Goal: Book appointment/travel/reservation

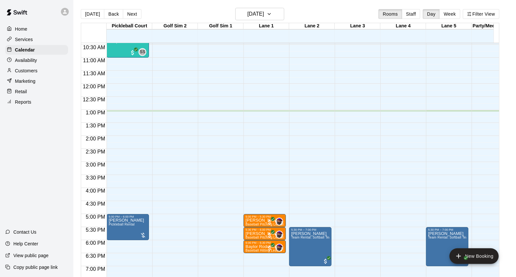
scroll to position [260, 0]
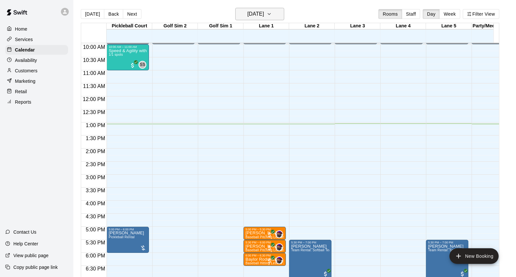
click at [284, 15] on button "[DATE]" at bounding box center [260, 14] width 49 height 12
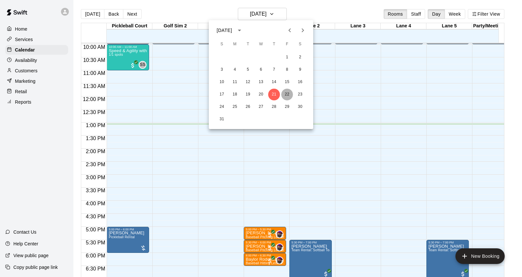
click at [289, 95] on button "22" at bounding box center [287, 95] width 12 height 12
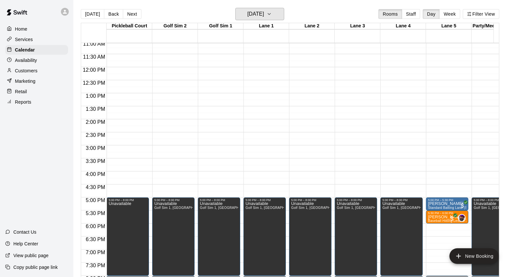
scroll to position [333, 0]
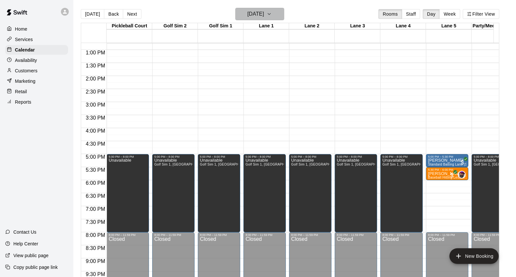
click at [283, 15] on button "[DATE]" at bounding box center [260, 14] width 49 height 12
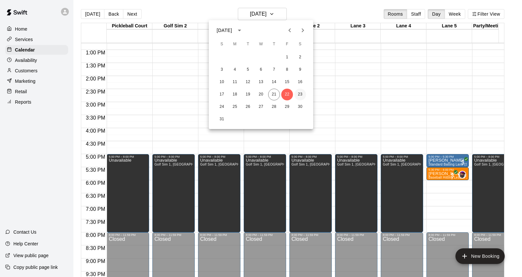
click at [299, 93] on button "23" at bounding box center [300, 95] width 12 height 12
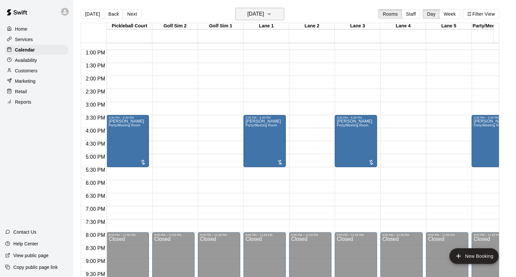
click at [284, 12] on button "[DATE]" at bounding box center [260, 14] width 49 height 12
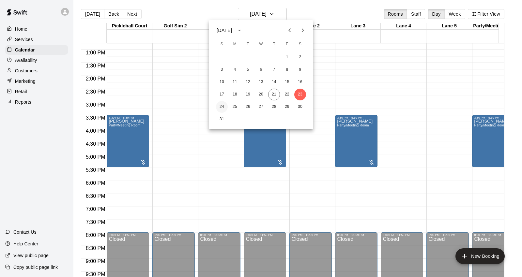
click at [223, 106] on button "24" at bounding box center [222, 107] width 12 height 12
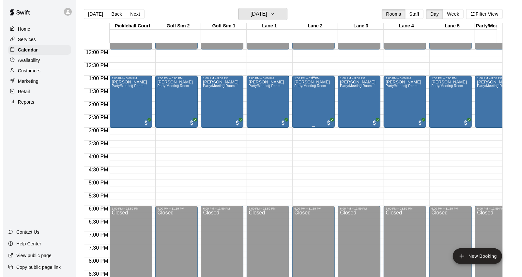
scroll to position [296, 0]
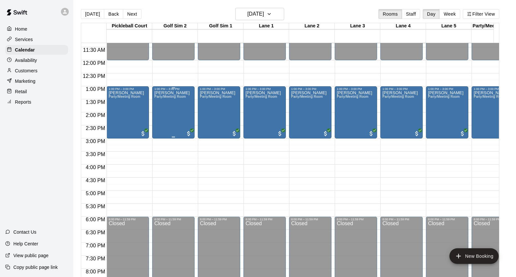
click at [185, 124] on div "[PERSON_NAME] Party/Meeting Room" at bounding box center [172, 229] width 36 height 277
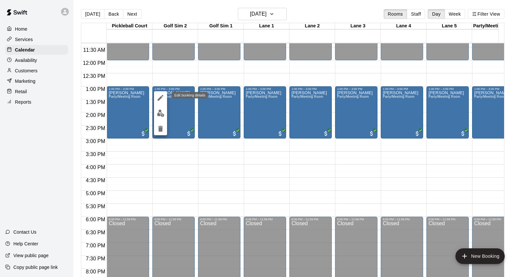
click at [161, 100] on icon "edit" at bounding box center [161, 98] width 8 height 8
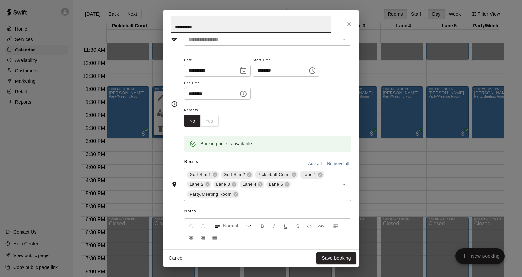
scroll to position [72, 0]
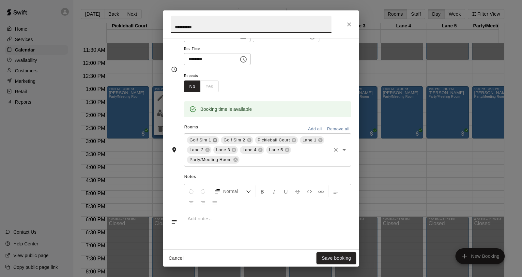
click at [215, 141] on icon at bounding box center [215, 140] width 4 height 4
click at [215, 138] on icon at bounding box center [214, 140] width 5 height 5
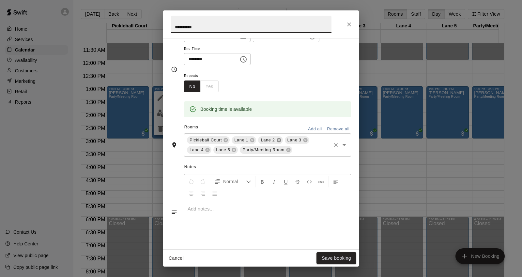
click at [278, 141] on icon at bounding box center [279, 140] width 4 height 4
click at [253, 139] on icon at bounding box center [252, 140] width 4 height 4
click at [280, 141] on icon at bounding box center [279, 140] width 4 height 4
click at [334, 260] on button "Save booking" at bounding box center [336, 258] width 40 height 12
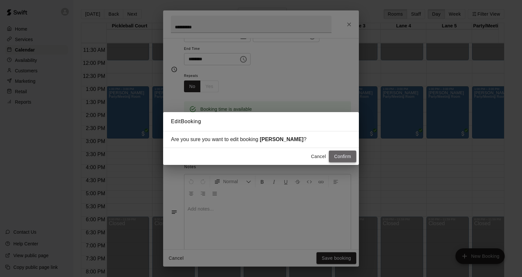
click at [341, 157] on button "Confirm" at bounding box center [342, 157] width 27 height 12
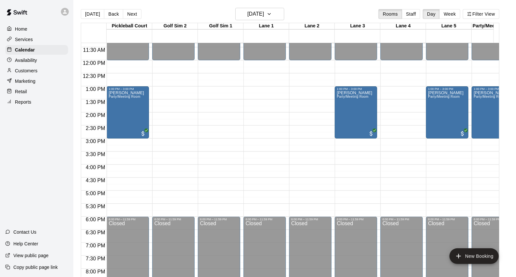
scroll to position [224, 0]
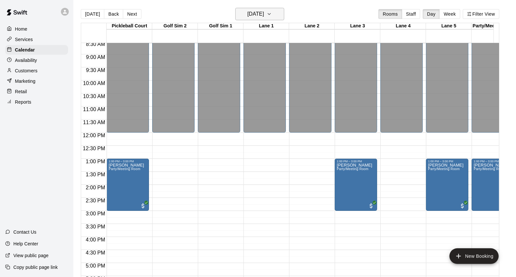
click at [264, 12] on h6 "[DATE]" at bounding box center [256, 13] width 17 height 9
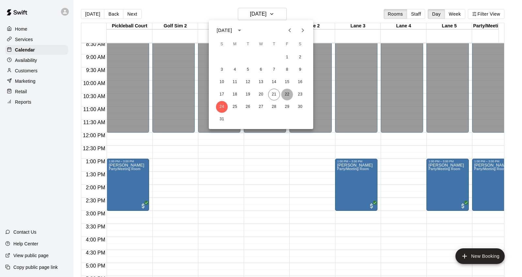
click at [284, 92] on button "22" at bounding box center [287, 95] width 12 height 12
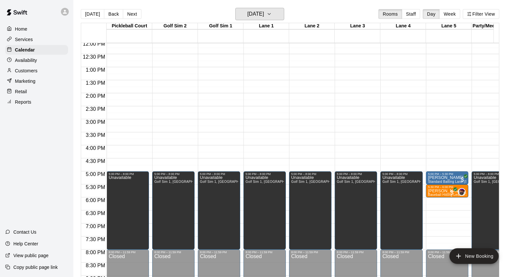
scroll to position [333, 0]
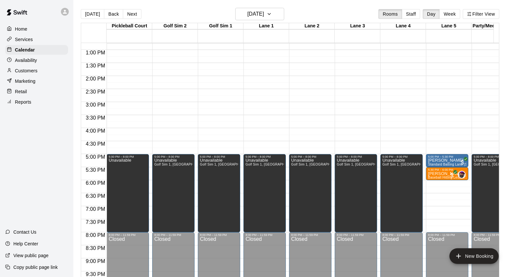
click at [17, 65] on div "Availability" at bounding box center [36, 60] width 63 height 10
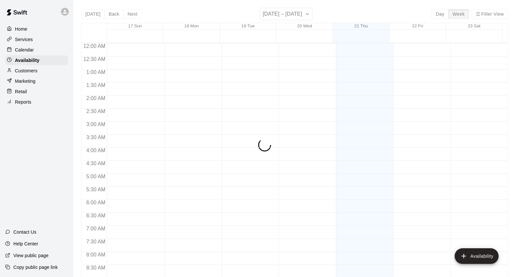
scroll to position [353, 0]
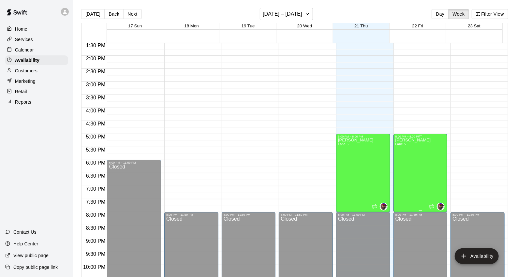
click at [410, 148] on div "[PERSON_NAME] [PERSON_NAME] 5" at bounding box center [414, 276] width 36 height 277
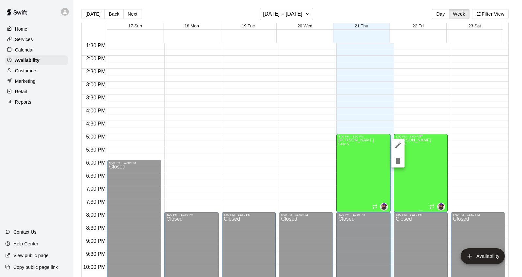
click at [410, 148] on div at bounding box center [261, 138] width 522 height 277
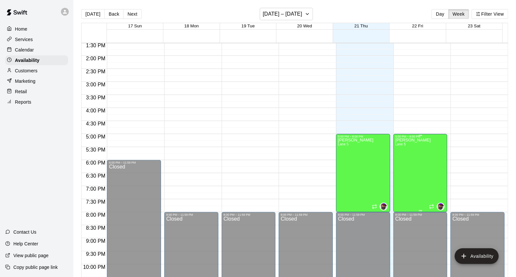
click at [406, 146] on div "[PERSON_NAME] [PERSON_NAME] 5" at bounding box center [414, 276] width 36 height 277
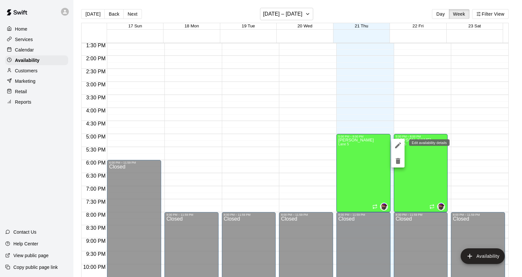
click at [398, 145] on icon "edit" at bounding box center [398, 146] width 6 height 6
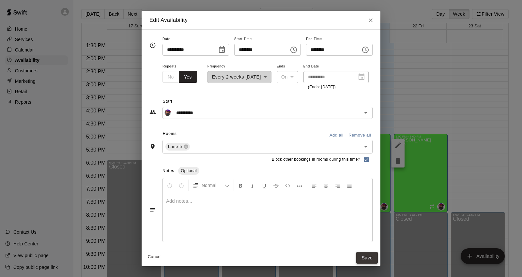
click at [378, 258] on button "Save" at bounding box center [367, 258] width 22 height 12
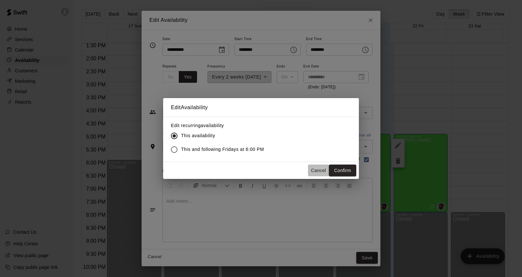
click at [317, 172] on button "Cancel" at bounding box center [318, 171] width 21 height 12
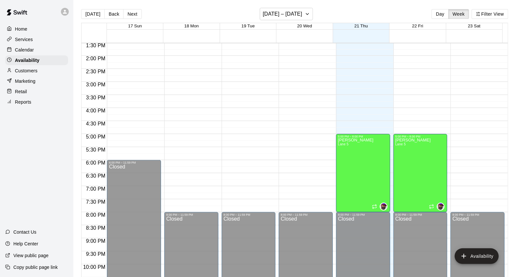
click at [33, 53] on p "Calendar" at bounding box center [24, 50] width 19 height 7
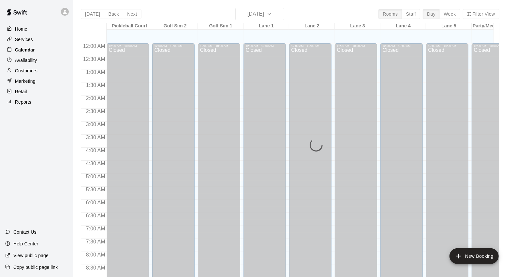
scroll to position [353, 0]
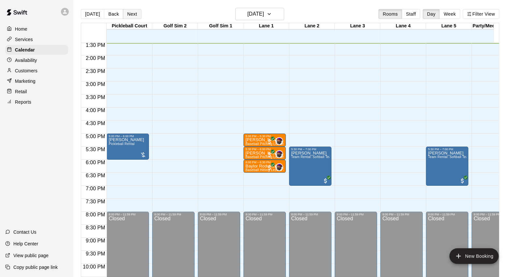
click at [136, 12] on button "Next" at bounding box center [132, 14] width 18 height 10
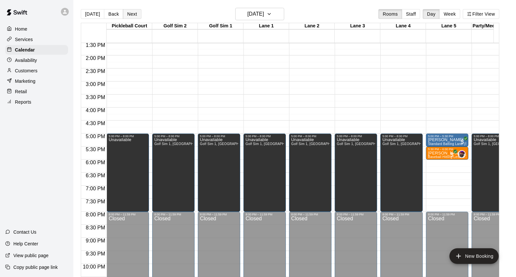
click at [123, 17] on button "Next" at bounding box center [132, 14] width 18 height 10
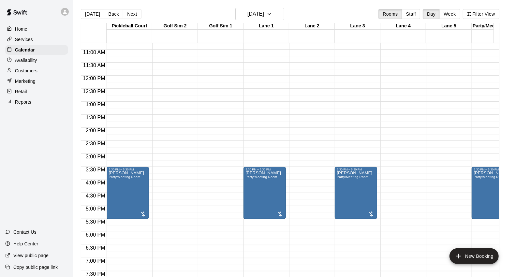
scroll to position [317, 0]
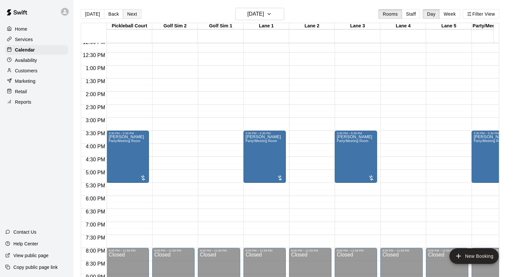
click at [138, 14] on button "Next" at bounding box center [132, 14] width 18 height 10
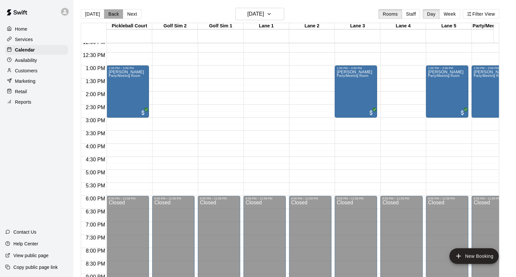
click at [109, 10] on button "Back" at bounding box center [113, 14] width 19 height 10
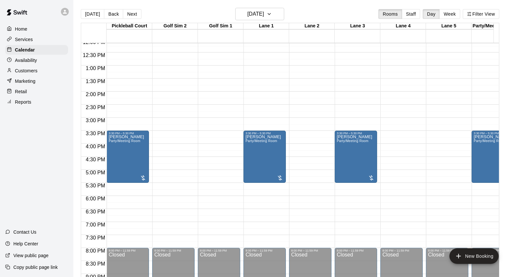
click at [135, 15] on button "Next" at bounding box center [132, 14] width 18 height 10
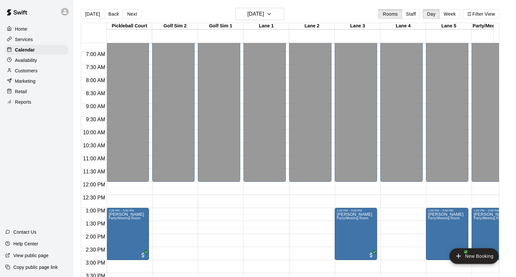
scroll to position [172, 0]
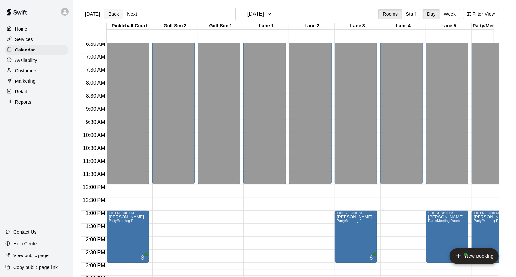
click at [109, 14] on button "Back" at bounding box center [113, 14] width 19 height 10
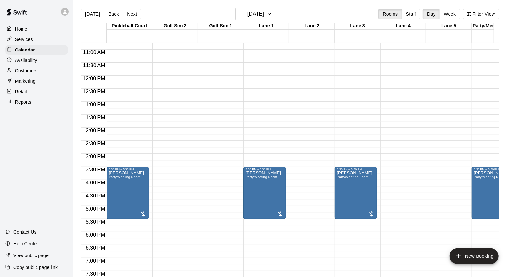
scroll to position [317, 0]
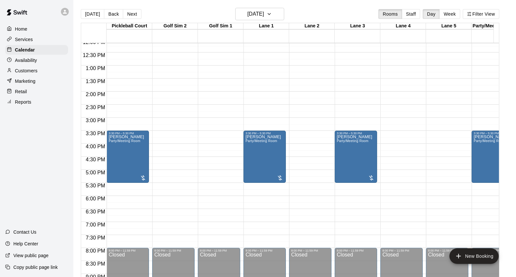
click at [197, 134] on div "12:00 AM 12:30 AM 1:00 AM 1:30 AM 2:00 AM 2:30 AM 3:00 AM 3:30 AM 4:00 AM 4:30 …" at bounding box center [290, 164] width 418 height 242
drag, startPoint x: 194, startPoint y: 141, endPoint x: 183, endPoint y: 166, distance: 27.5
click at [183, 166] on div "12:00 AM – 10:00 AM Closed 8:00 PM – 11:59 PM Closed" at bounding box center [173, 39] width 42 height 626
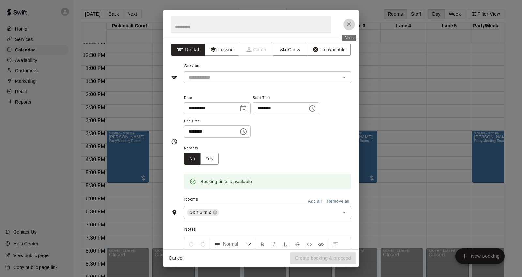
click at [353, 23] on button "Close" at bounding box center [349, 25] width 12 height 12
click at [172, 260] on button "Cancel" at bounding box center [176, 258] width 21 height 12
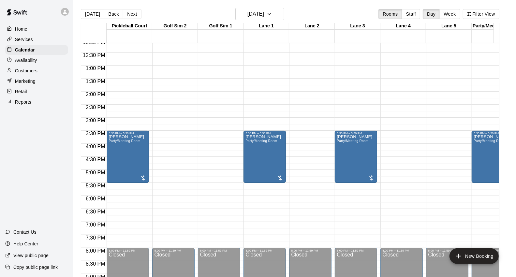
click at [88, 14] on button "[DATE]" at bounding box center [92, 14] width 23 height 10
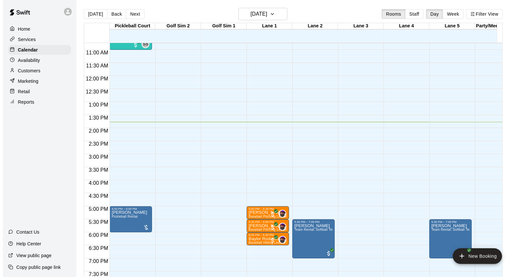
scroll to position [281, 0]
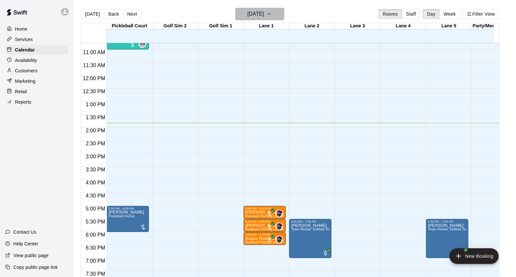
click at [264, 11] on h6 "[DATE]" at bounding box center [256, 13] width 17 height 9
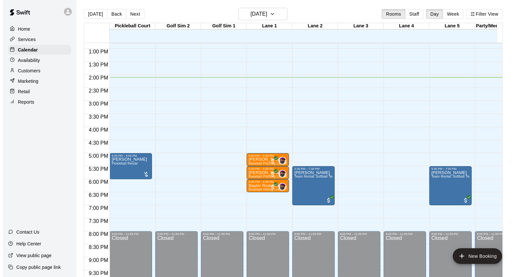
scroll to position [293, 0]
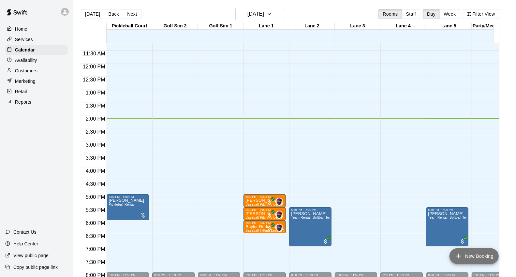
click at [486, 253] on button "New Booking" at bounding box center [474, 257] width 49 height 16
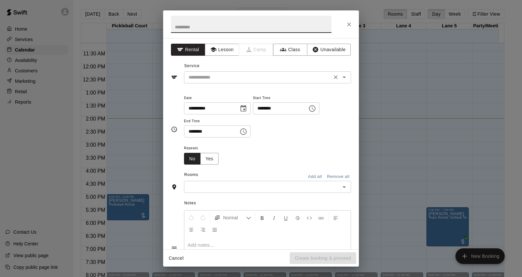
click at [289, 80] on input "text" at bounding box center [258, 77] width 144 height 8
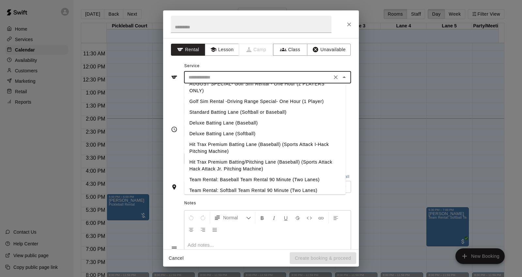
scroll to position [36, 0]
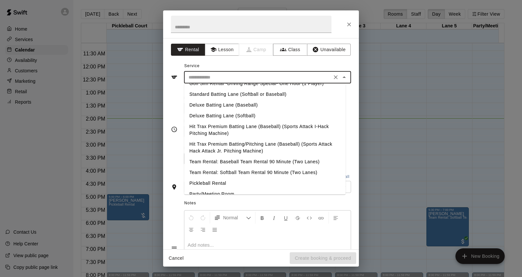
click at [262, 149] on li "Hit Trax Premium Batting/Pitching Lane (Baseball) (Sports Attack Hack Attack Jr…" at bounding box center [264, 148] width 161 height 18
type input "**********"
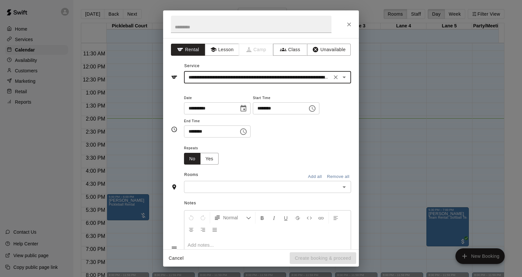
click at [271, 109] on input "********" at bounding box center [278, 108] width 50 height 12
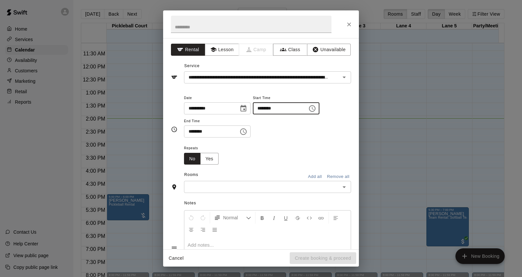
click at [275, 107] on input "********" at bounding box center [278, 108] width 50 height 12
type input "********"
click at [190, 132] on input "********" at bounding box center [209, 132] width 50 height 12
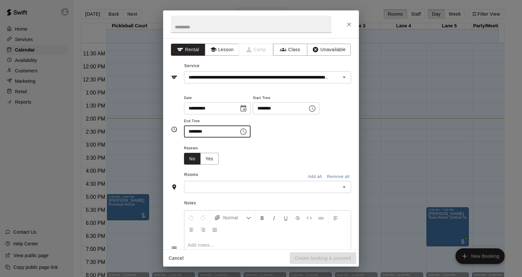
type input "********"
click at [271, 185] on input "text" at bounding box center [262, 187] width 152 height 8
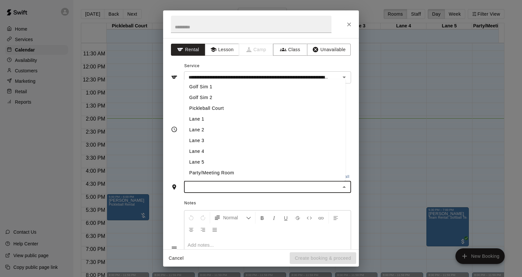
click at [216, 140] on li "Lane 3" at bounding box center [264, 141] width 161 height 11
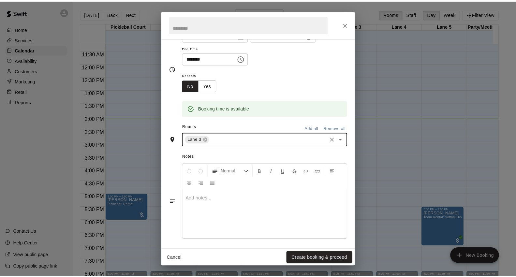
scroll to position [76, 0]
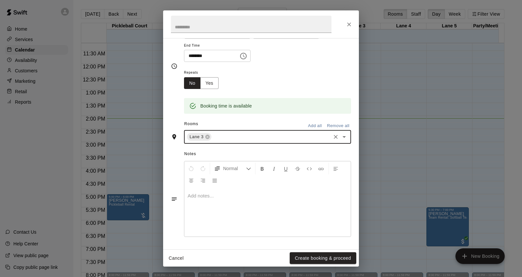
click at [332, 257] on button "Create booking & proceed" at bounding box center [323, 258] width 67 height 12
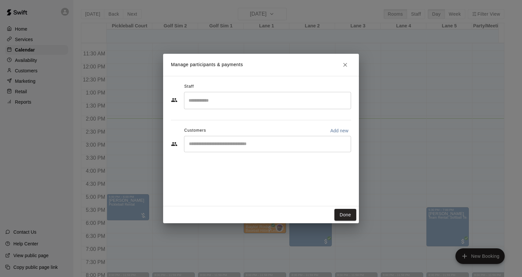
click at [260, 142] on input "Start typing to search customers..." at bounding box center [267, 144] width 161 height 7
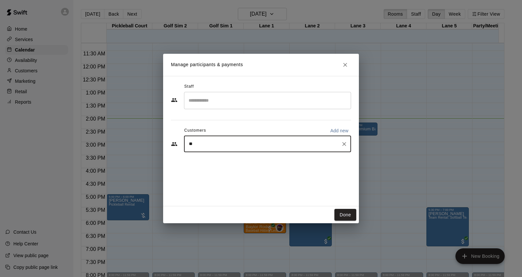
type input "**"
click at [246, 166] on div "Tj Dieball tj.dieball81@gmail.com" at bounding box center [274, 163] width 144 height 14
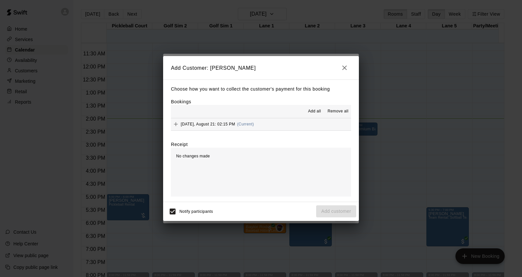
click at [273, 123] on button "Thursday, August 21: 02:15 PM (Current)" at bounding box center [261, 124] width 180 height 12
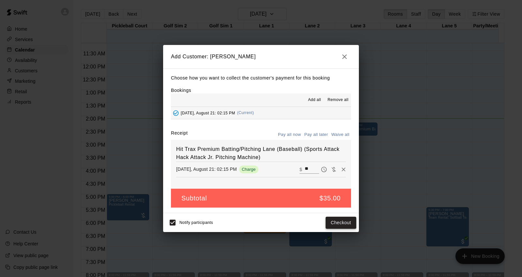
click at [344, 225] on button "Checkout" at bounding box center [341, 223] width 31 height 12
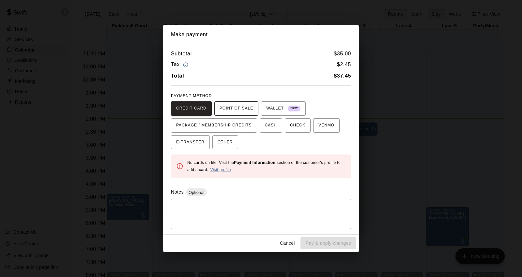
click at [243, 112] on span "POINT OF SALE" at bounding box center [237, 108] width 34 height 10
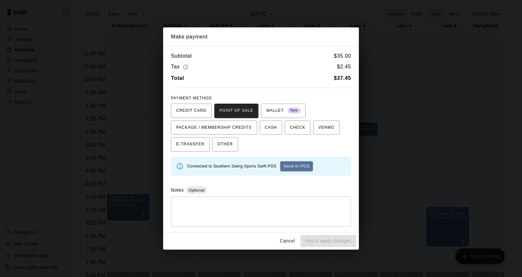
click at [291, 166] on button "Send to POS" at bounding box center [296, 166] width 33 height 10
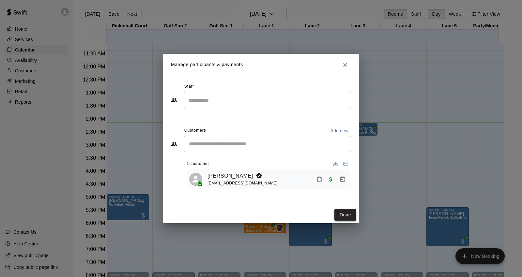
click at [342, 215] on button "Done" at bounding box center [345, 215] width 22 height 12
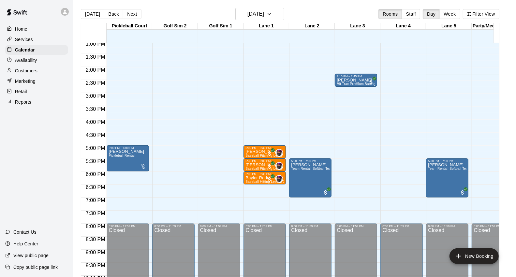
scroll to position [329, 0]
